Goal: Find contact information: Find contact information

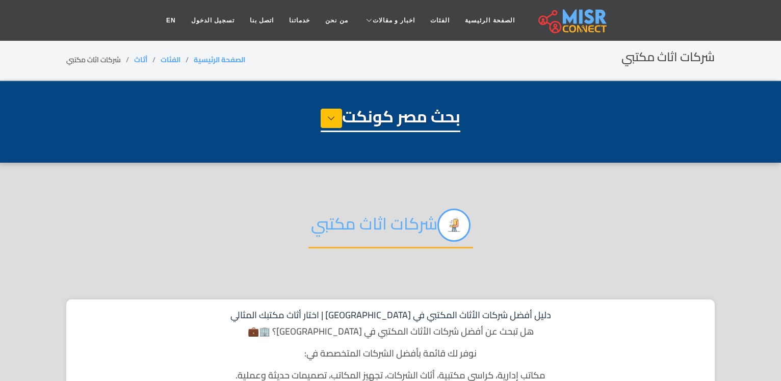
select select "******"
select select "**********"
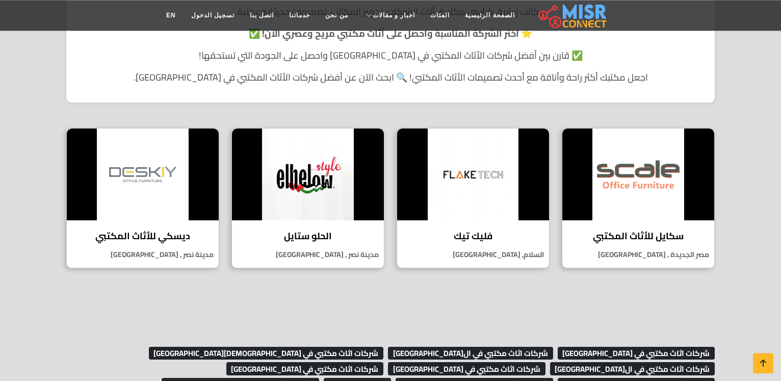
scroll to position [364, 0]
click at [688, 204] on img at bounding box center [638, 174] width 152 height 92
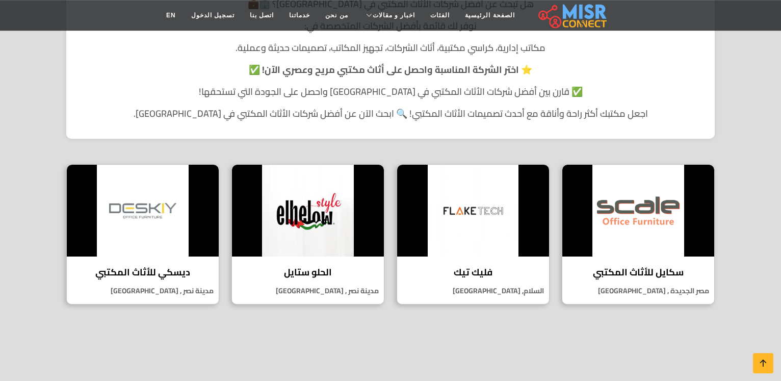
scroll to position [260, 0]
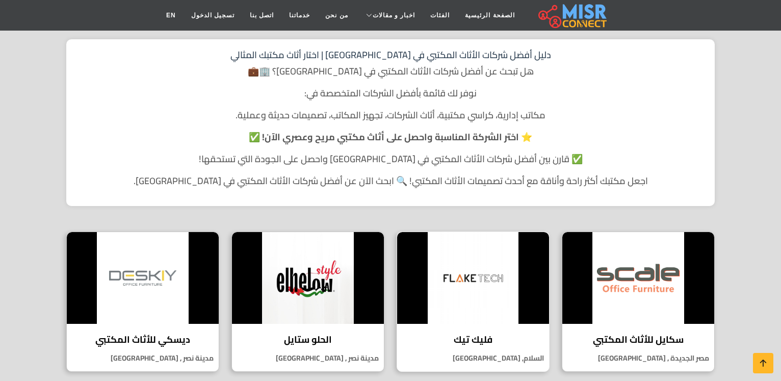
click at [468, 264] on img at bounding box center [473, 278] width 152 height 92
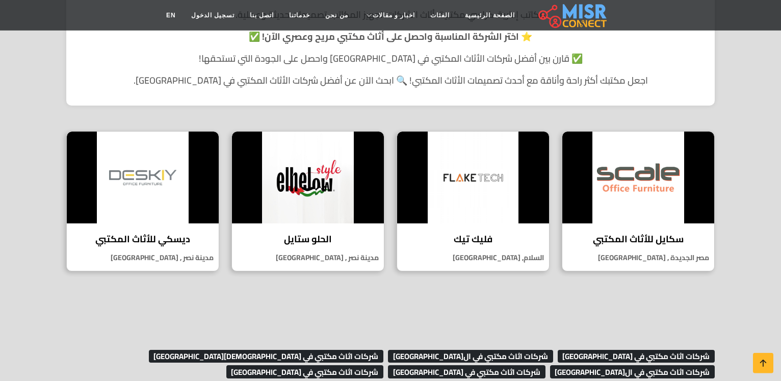
scroll to position [364, 0]
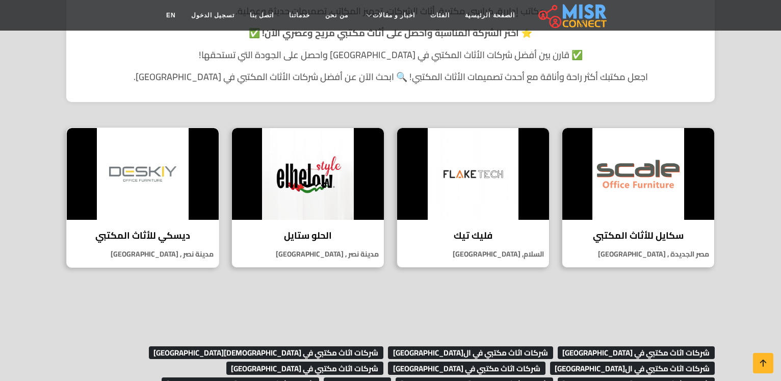
click at [136, 184] on img at bounding box center [143, 174] width 152 height 92
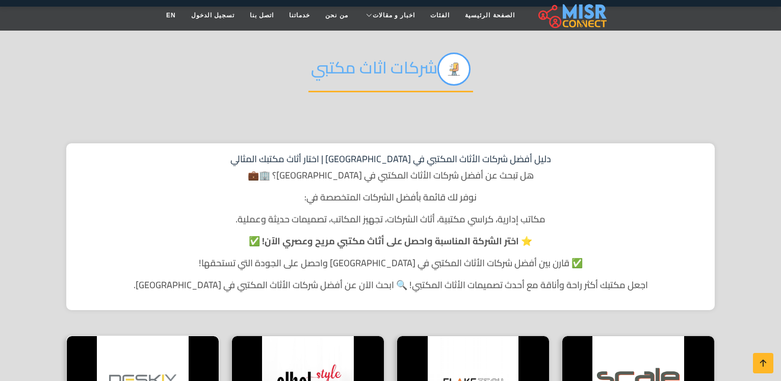
scroll to position [0, 0]
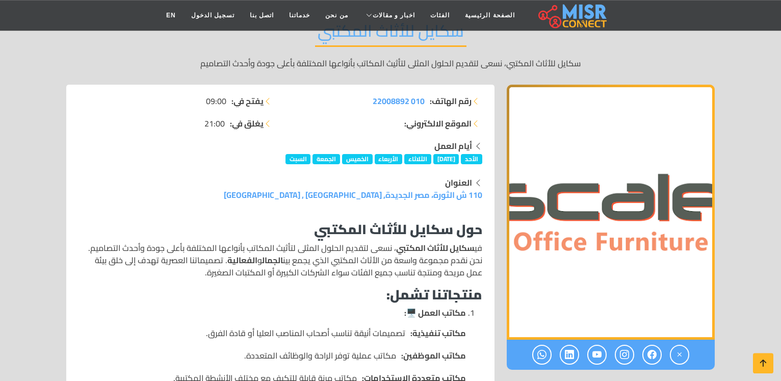
scroll to position [156, 0]
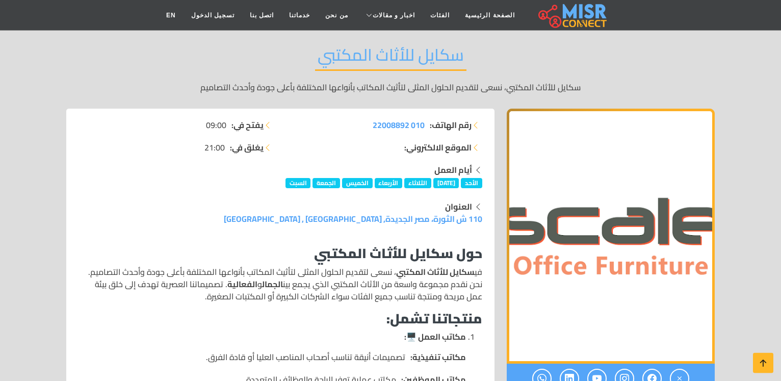
scroll to position [104, 0]
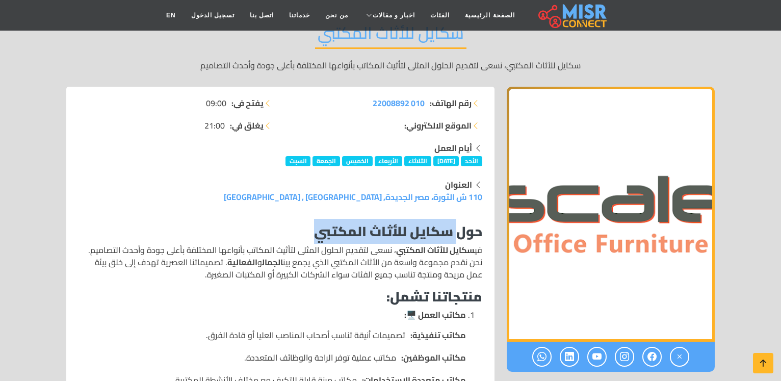
drag, startPoint x: 312, startPoint y: 209, endPoint x: 455, endPoint y: 209, distance: 143.3
click at [455, 223] on h3 "حول سكايل للأثاث المكتبي" at bounding box center [281, 231] width 404 height 16
copy strong "سكايل للأثاث المكتبي"
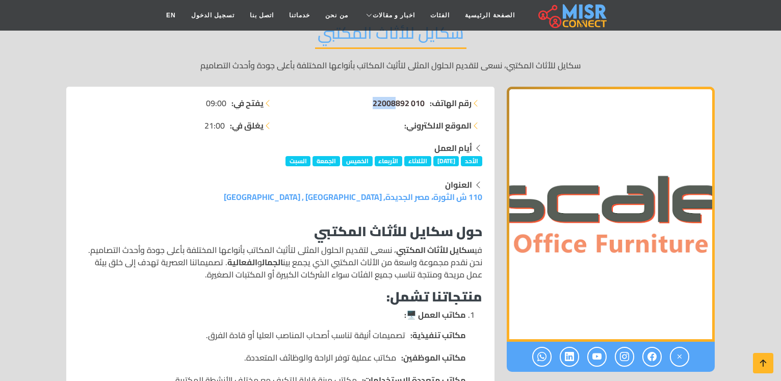
drag, startPoint x: 369, startPoint y: 103, endPoint x: 396, endPoint y: 110, distance: 28.3
click at [396, 109] on li "رقم الهاتف: 010 22008892" at bounding box center [385, 103] width 196 height 12
click at [391, 125] on li "الموقع الالكتروني:" at bounding box center [385, 125] width 196 height 12
drag, startPoint x: 425, startPoint y: 99, endPoint x: 368, endPoint y: 104, distance: 57.3
click at [368, 104] on li "رقم الهاتف: 010 22008892" at bounding box center [385, 103] width 196 height 12
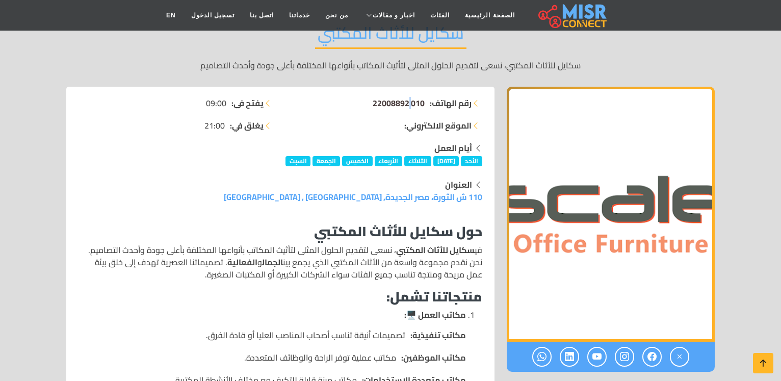
click at [402, 107] on span "010 22008892" at bounding box center [399, 102] width 52 height 15
drag, startPoint x: 426, startPoint y: 101, endPoint x: 348, endPoint y: 103, distance: 78.0
click at [348, 103] on li "رقم الهاتف: 010 22008892" at bounding box center [385, 103] width 196 height 12
click at [343, 113] on ul "رقم الهاتف: 010 22008892 الموقع الالكتروني:" at bounding box center [385, 114] width 196 height 35
drag, startPoint x: 372, startPoint y: 99, endPoint x: 412, endPoint y: 104, distance: 40.5
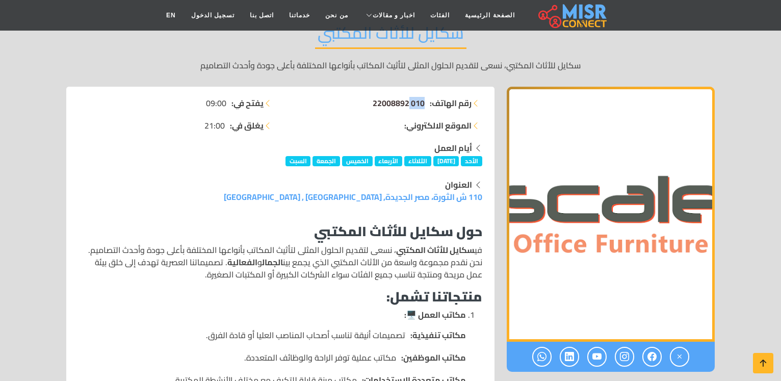
click at [412, 104] on li "رقم الهاتف: 010 22008892" at bounding box center [385, 103] width 196 height 12
click at [387, 132] on li "الموقع الالكتروني:" at bounding box center [385, 125] width 196 height 12
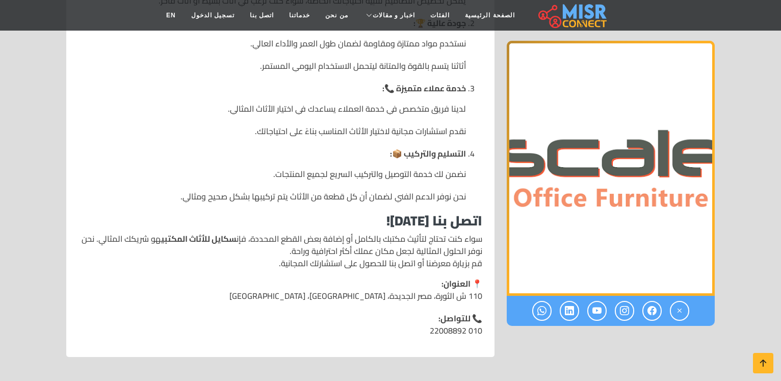
scroll to position [988, 0]
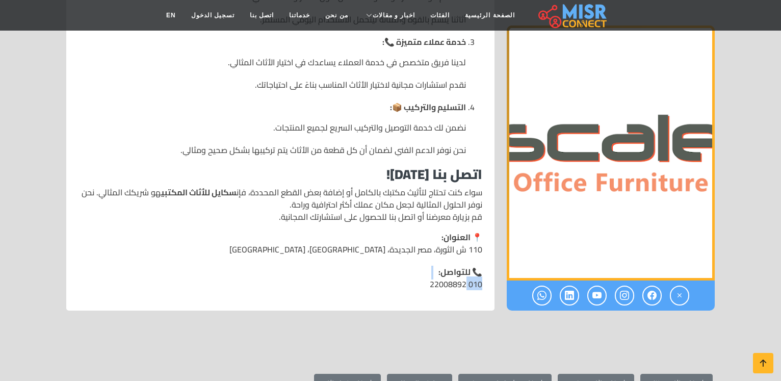
drag, startPoint x: 432, startPoint y: 261, endPoint x: 414, endPoint y: 250, distance: 20.8
click at [414, 266] on li "📞 للتواصل: 010 22008892" at bounding box center [281, 278] width 404 height 24
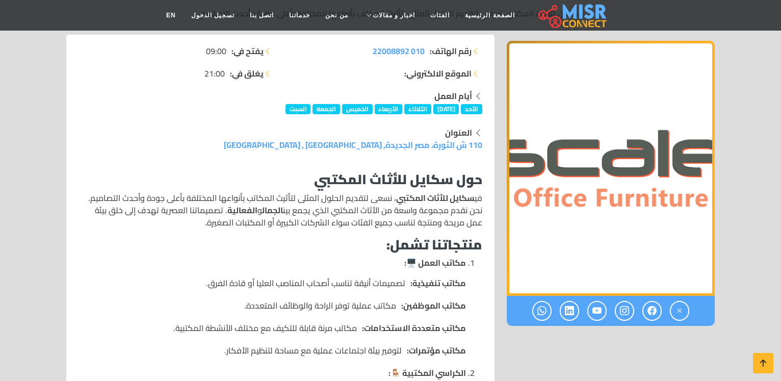
scroll to position [0, 0]
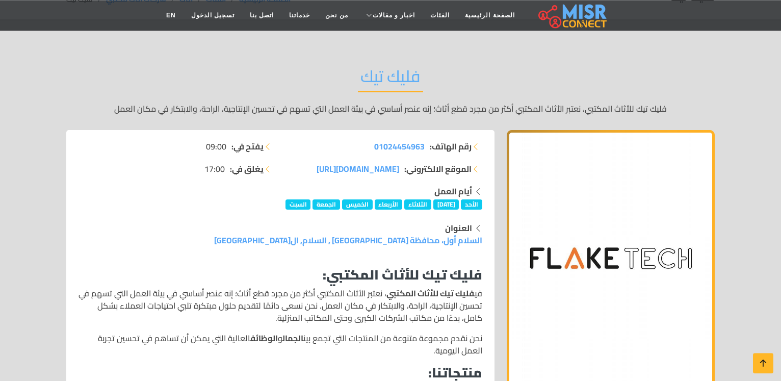
scroll to position [104, 0]
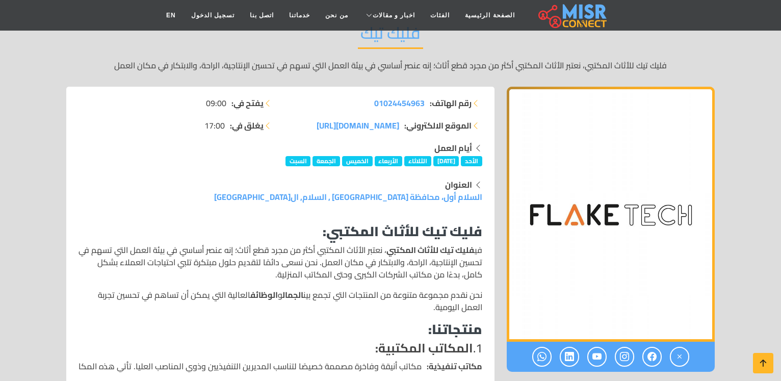
click at [446, 219] on strong "فليك تيك للأثاث المكتبي:" at bounding box center [403, 231] width 160 height 25
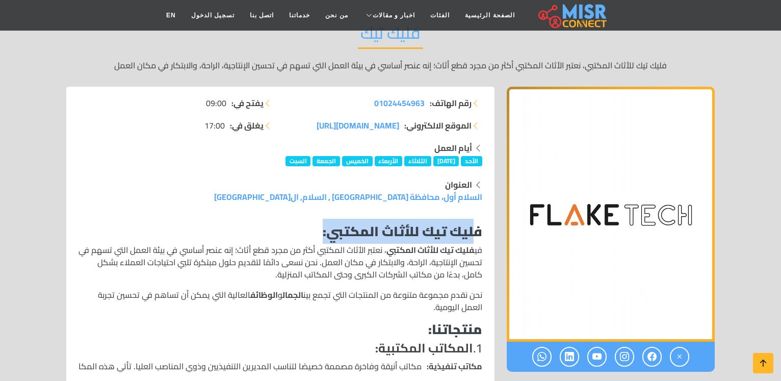
drag, startPoint x: 484, startPoint y: 206, endPoint x: 327, endPoint y: 204, distance: 157.6
copy strong "فليك تيك للأثاث المكتبي"
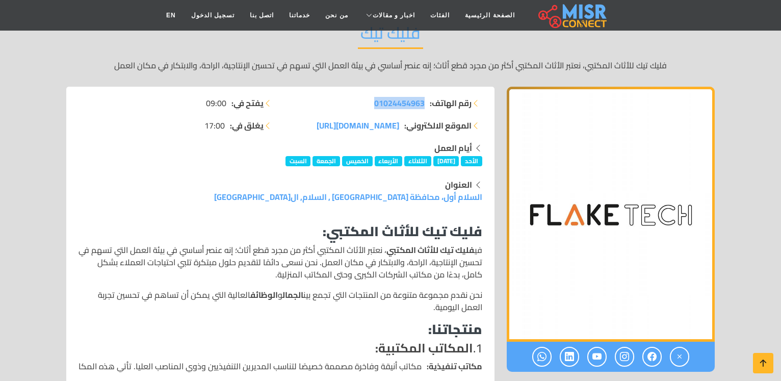
drag, startPoint x: 372, startPoint y: 101, endPoint x: 424, endPoint y: 103, distance: 52.6
click at [424, 103] on li "رقم الهاتف: 01024454963" at bounding box center [385, 103] width 196 height 12
copy span "01024454963"
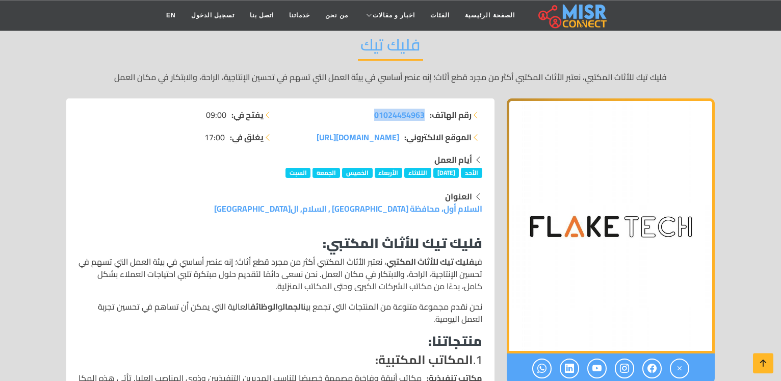
scroll to position [0, 0]
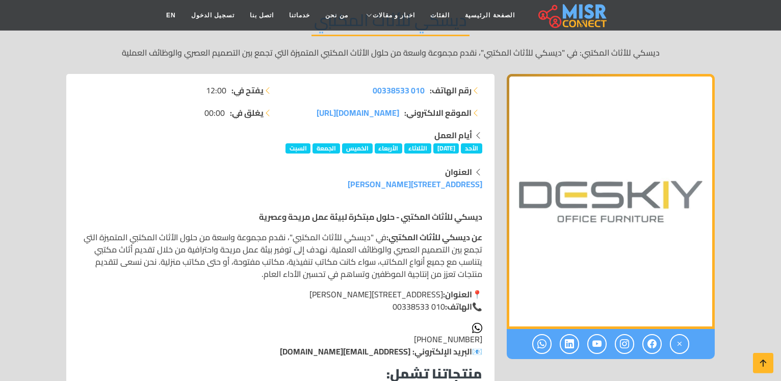
scroll to position [104, 0]
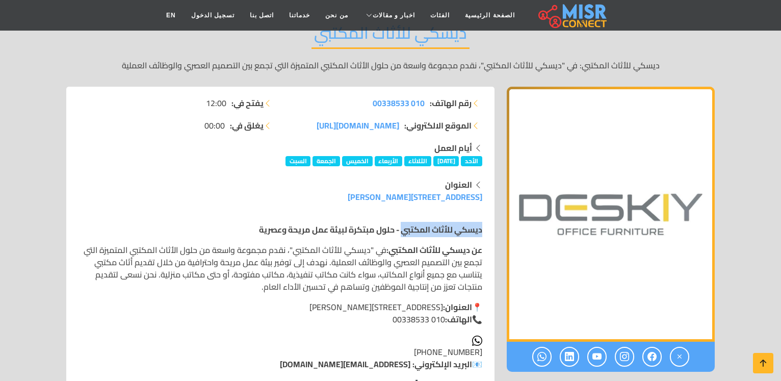
drag, startPoint x: 486, startPoint y: 204, endPoint x: 401, endPoint y: 209, distance: 85.2
copy strong "ديسكي للأثاث المكتبي"
drag, startPoint x: 369, startPoint y: 103, endPoint x: 416, endPoint y: 107, distance: 47.0
click at [416, 107] on li "رقم الهاتف: 010 00338533" at bounding box center [385, 103] width 196 height 12
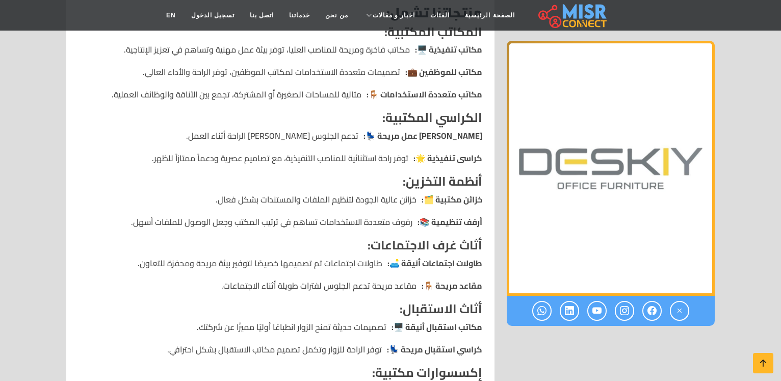
scroll to position [312, 0]
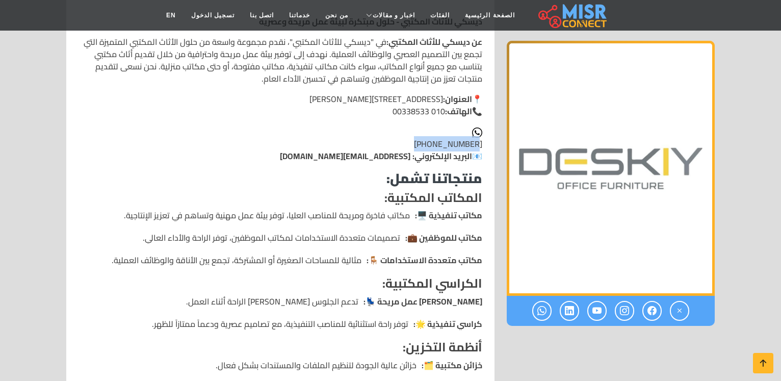
drag, startPoint x: 423, startPoint y: 117, endPoint x: 475, endPoint y: 118, distance: 52.0
click at [478, 136] on span "+201000338533" at bounding box center [448, 143] width 68 height 15
drag, startPoint x: 423, startPoint y: 120, endPoint x: 477, endPoint y: 118, distance: 53.6
copy span "+201000338533"
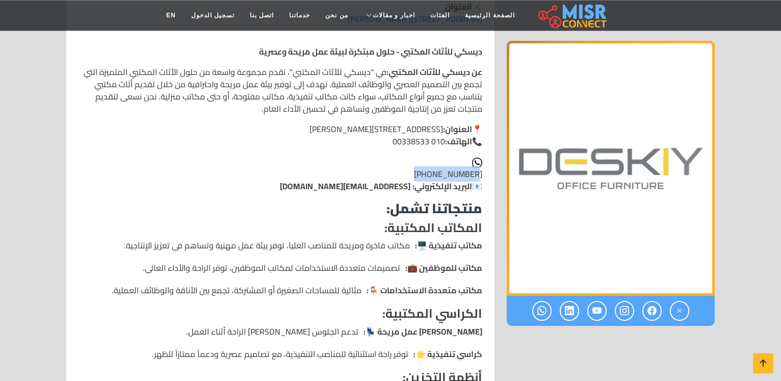
scroll to position [260, 0]
